Goal: Task Accomplishment & Management: Use online tool/utility

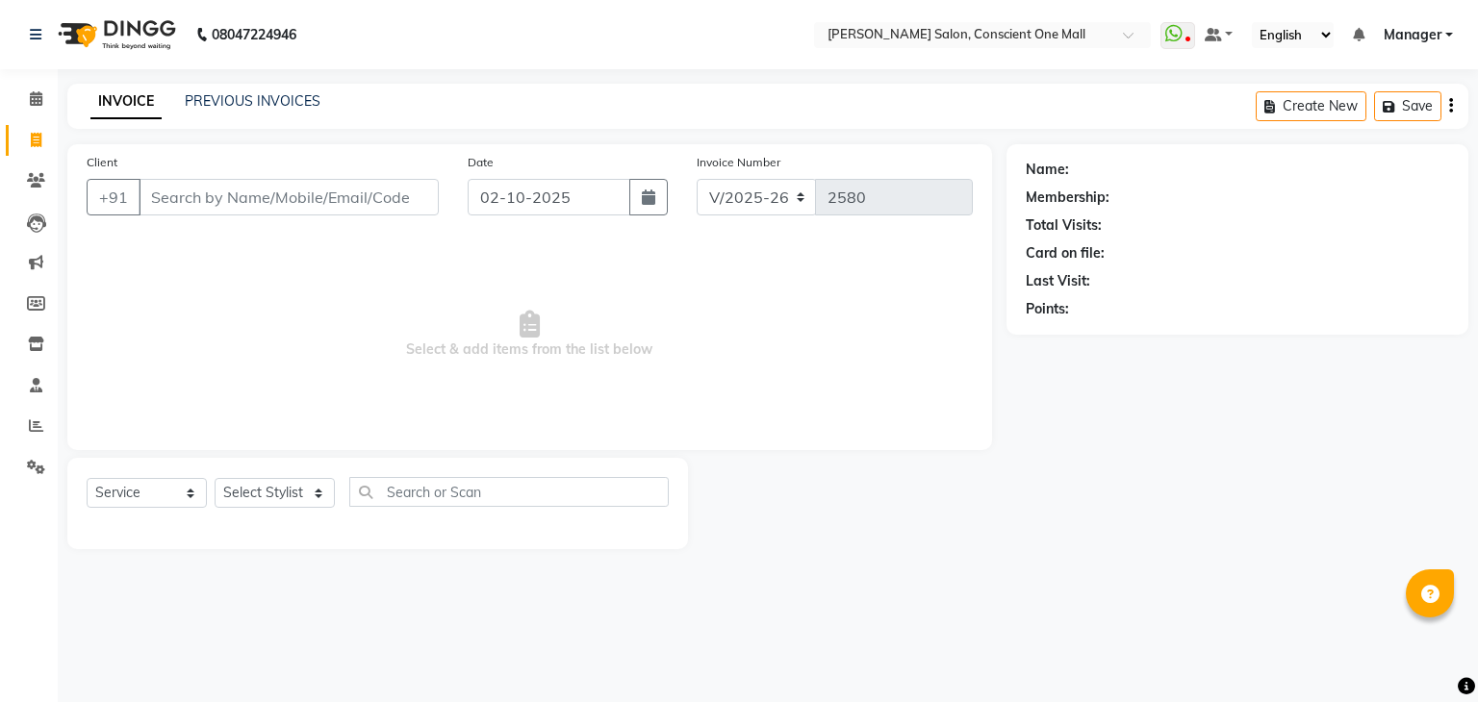
select select "7575"
select select "service"
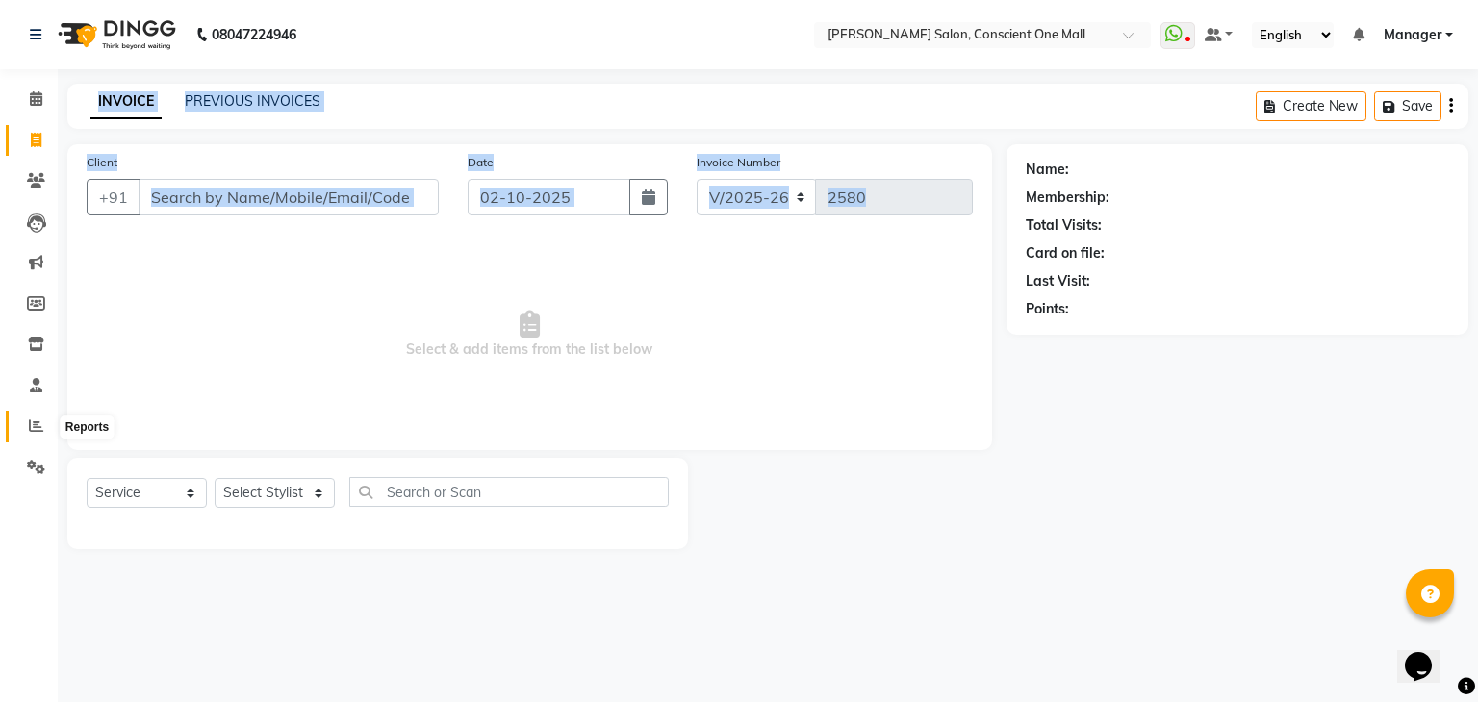
drag, startPoint x: 74, startPoint y: 431, endPoint x: 37, endPoint y: 428, distance: 37.6
click at [37, 428] on app-home "08047224946 Select Location × [PERSON_NAME] Salon, Conscient One Mall WhatsApp …" at bounding box center [739, 289] width 1478 height 578
click at [46, 432] on span at bounding box center [36, 427] width 34 height 22
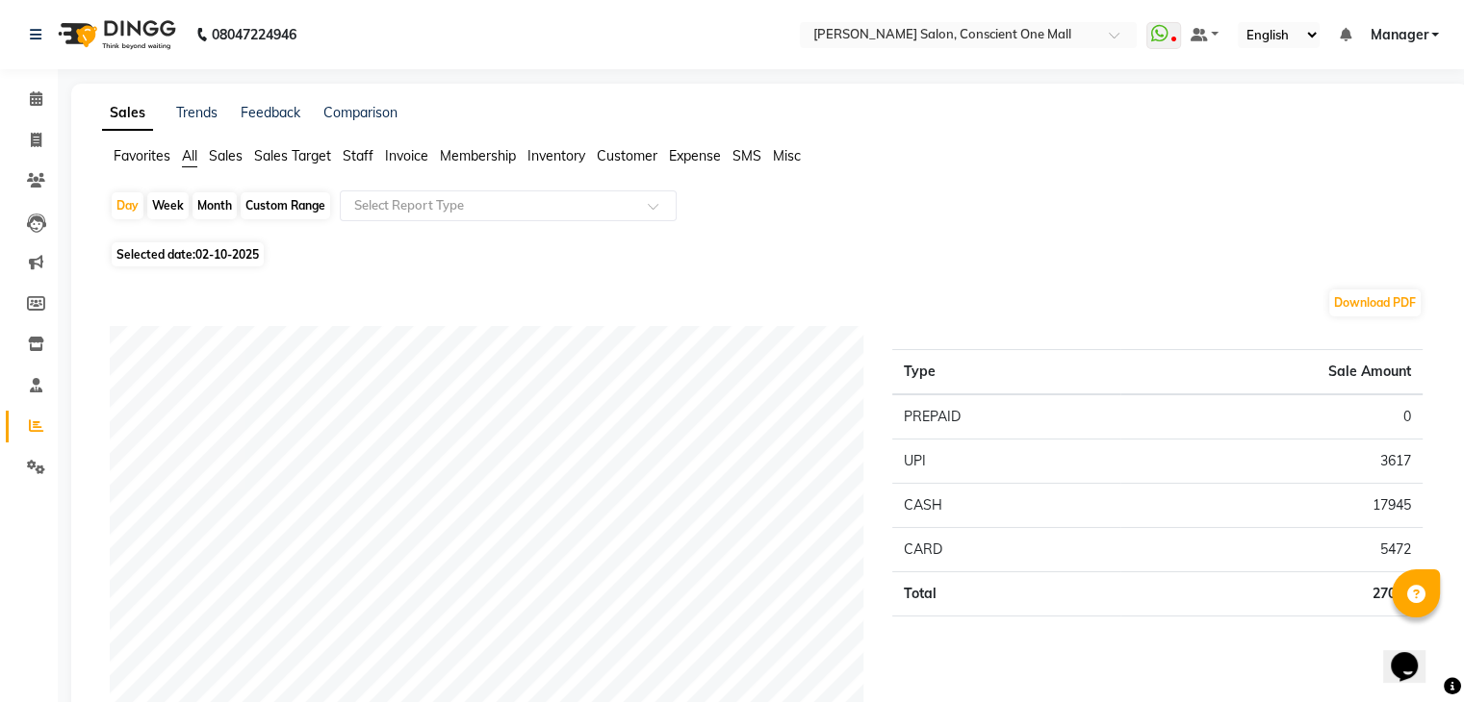
click at [359, 157] on span "Staff" at bounding box center [358, 155] width 31 height 17
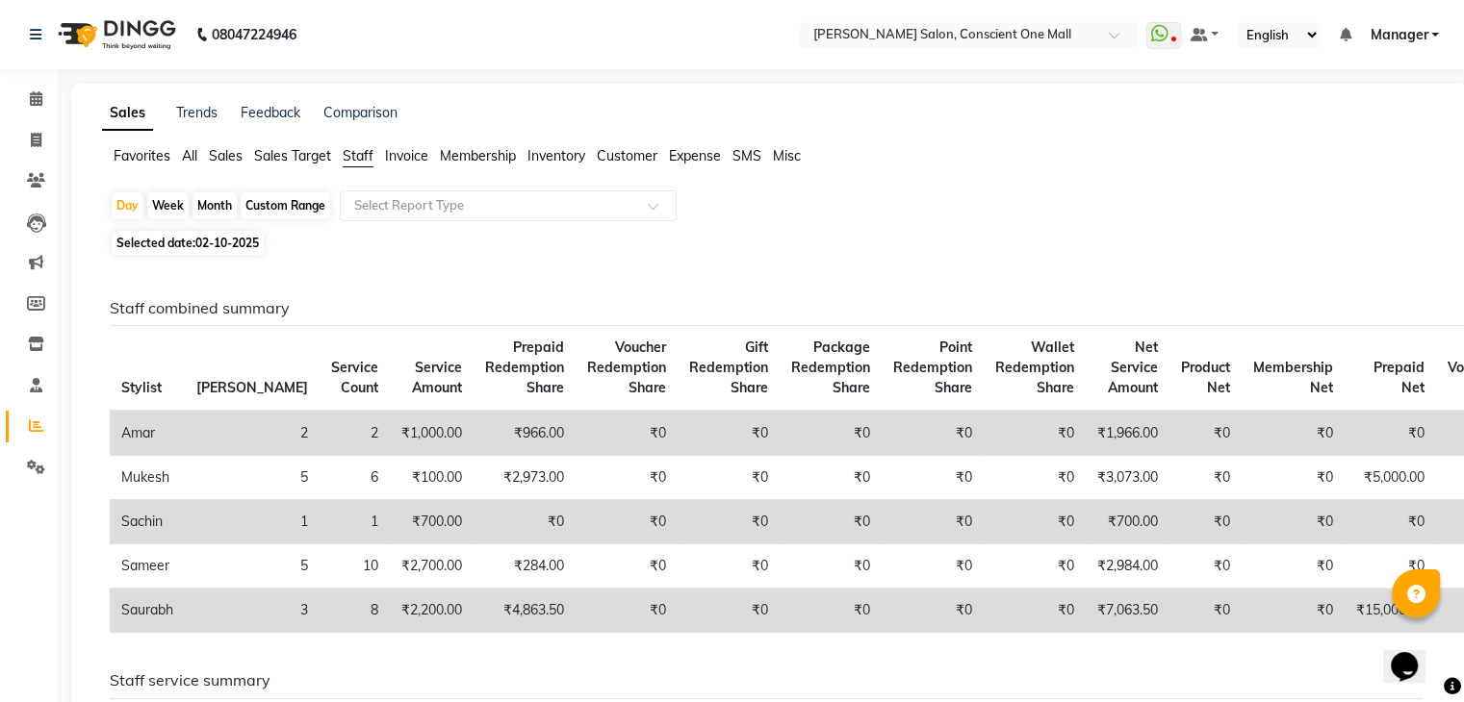
click at [222, 197] on div "Month" at bounding box center [214, 205] width 44 height 27
select select "10"
select select "2025"
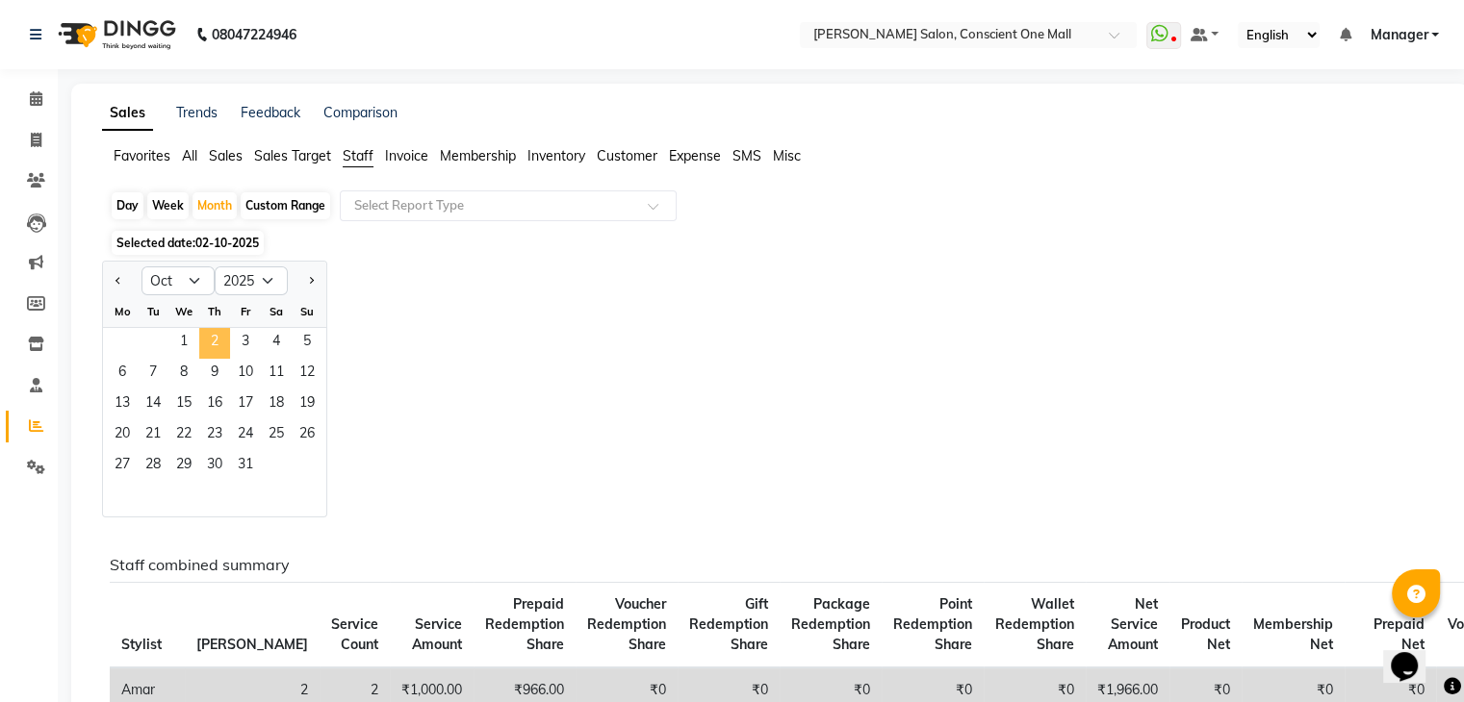
click at [219, 347] on span "2" at bounding box center [214, 343] width 31 height 31
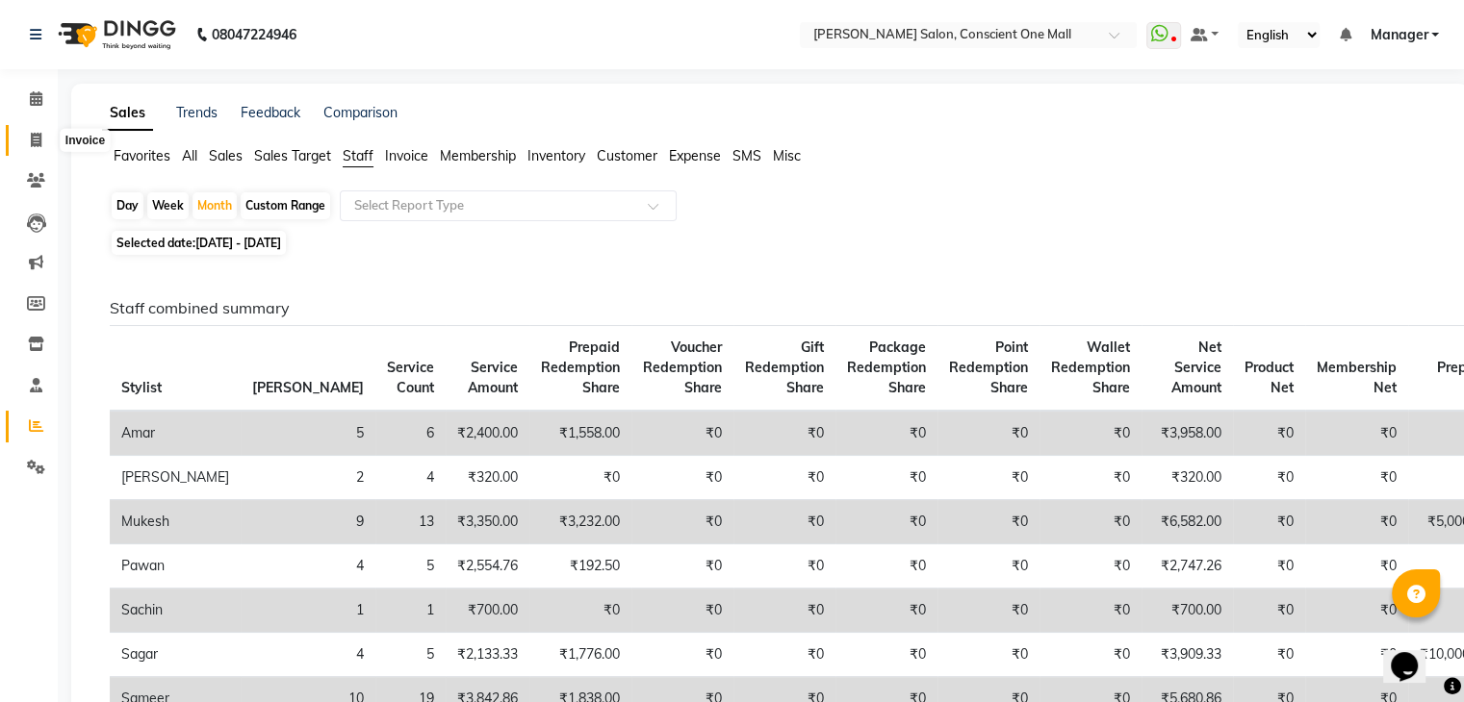
click at [28, 139] on span at bounding box center [36, 141] width 34 height 22
select select "service"
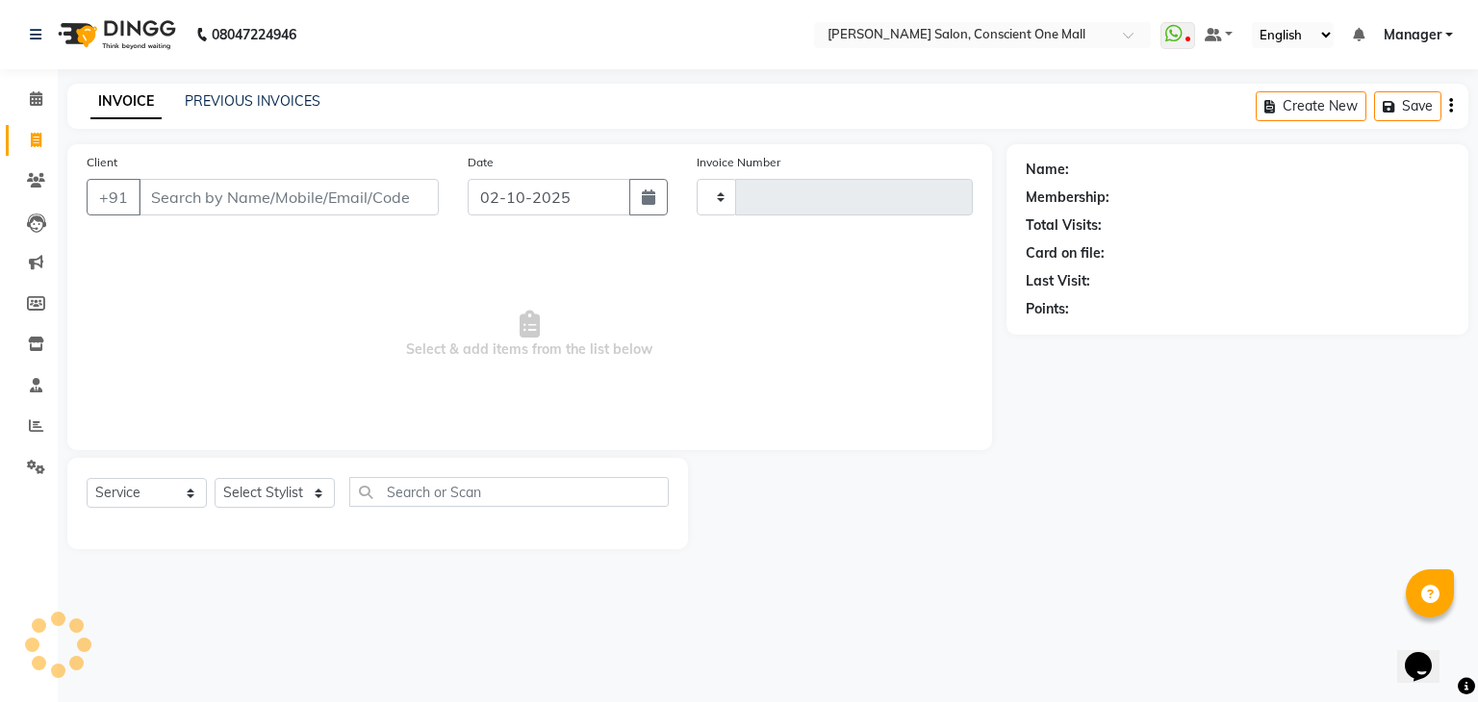
type input "2580"
select select "7575"
